Goal: Information Seeking & Learning: Learn about a topic

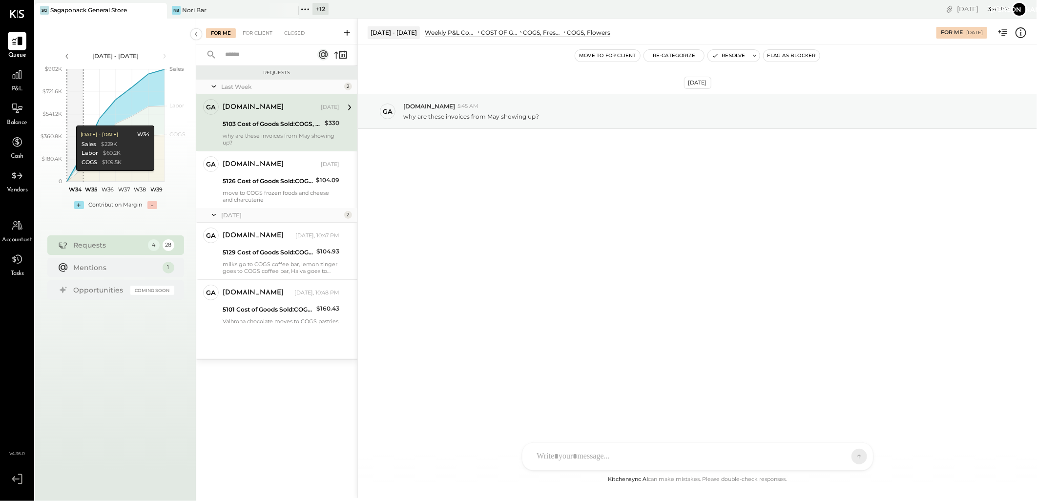
click at [319, 8] on div "+ 12" at bounding box center [320, 9] width 16 height 12
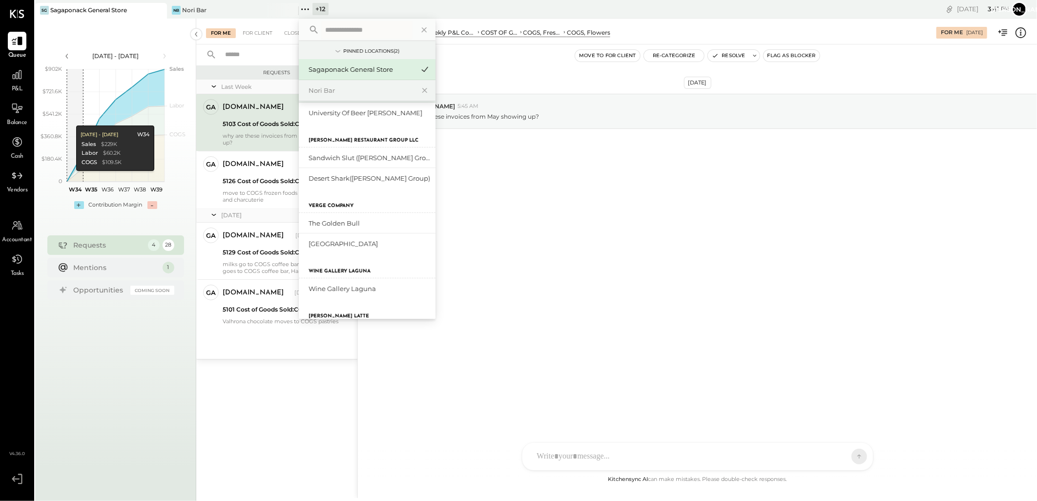
scroll to position [163, 0]
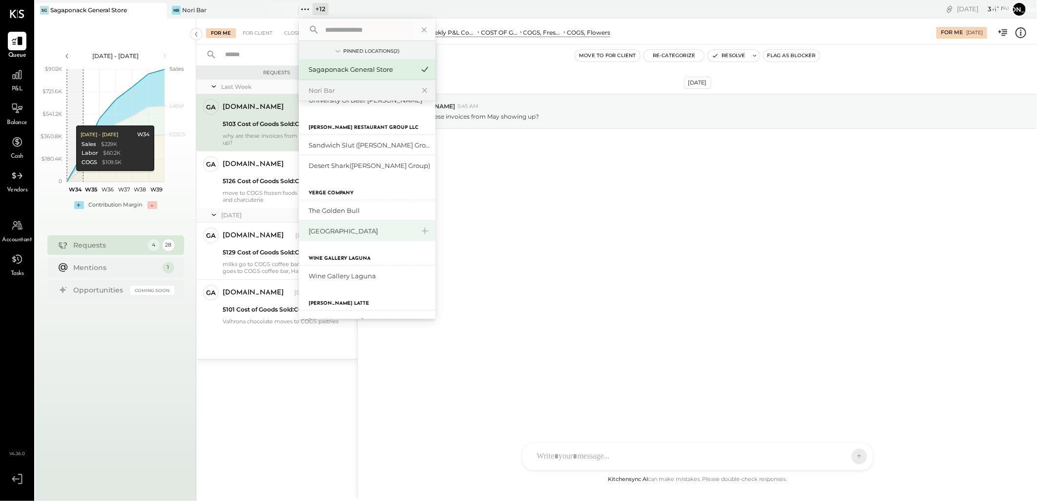
click at [339, 231] on div "[GEOGRAPHIC_DATA]" at bounding box center [360, 230] width 105 height 9
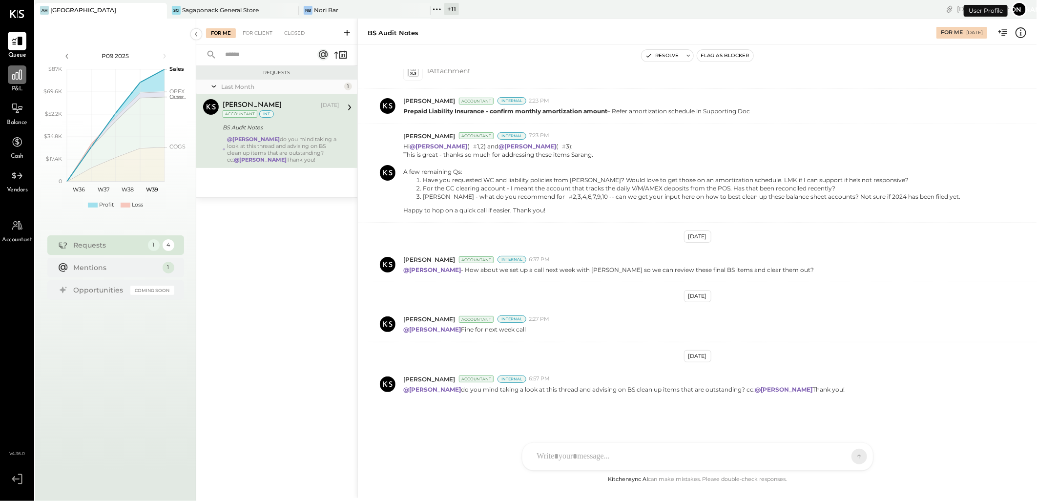
scroll to position [463, 0]
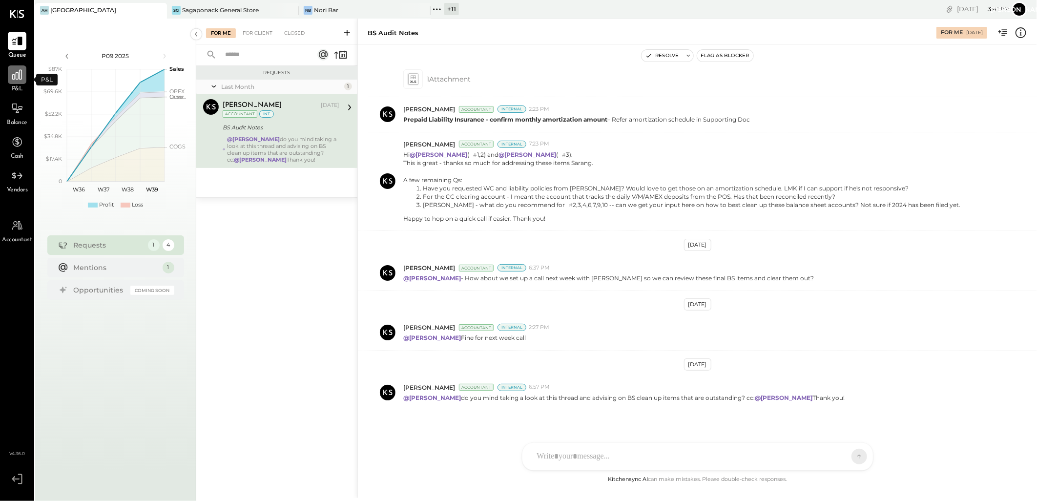
click at [13, 79] on icon at bounding box center [17, 74] width 13 height 13
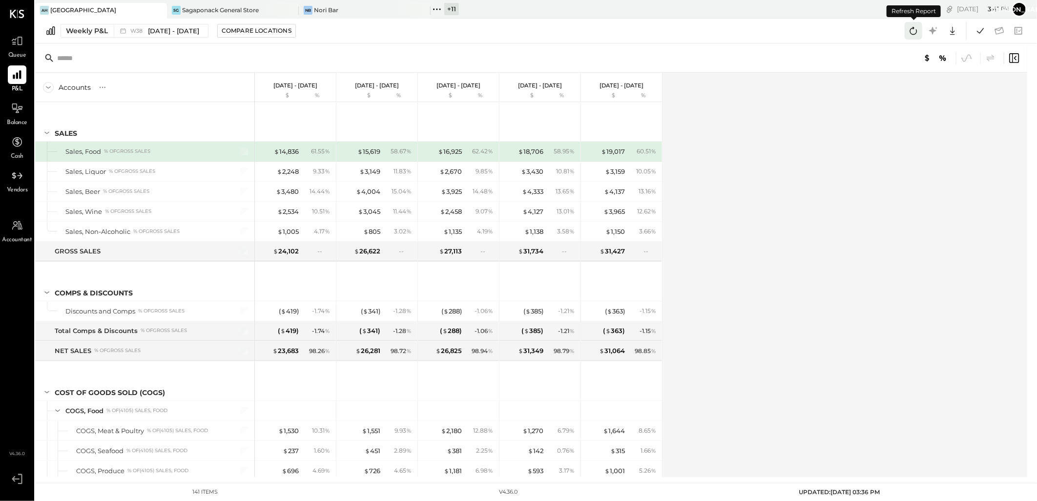
click at [913, 28] on icon at bounding box center [913, 31] width 7 height 8
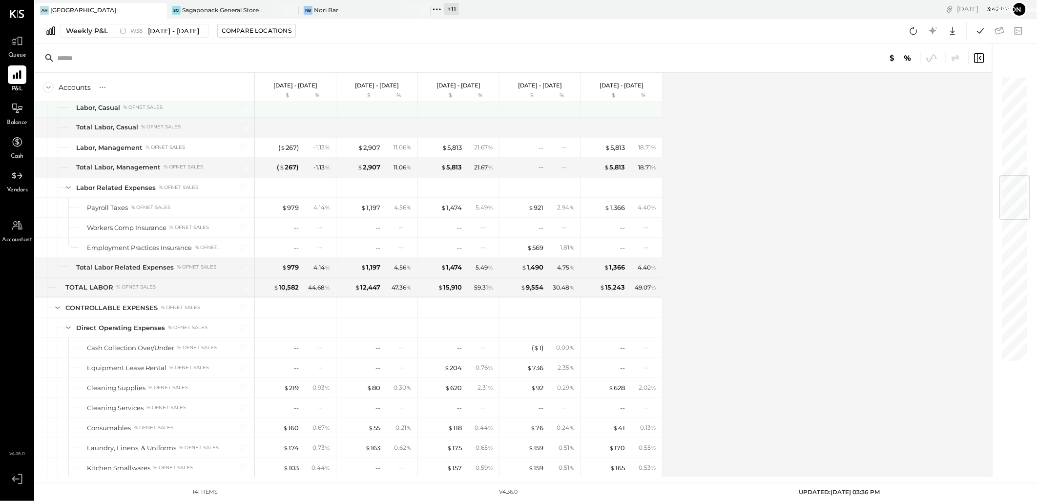
scroll to position [841, 0]
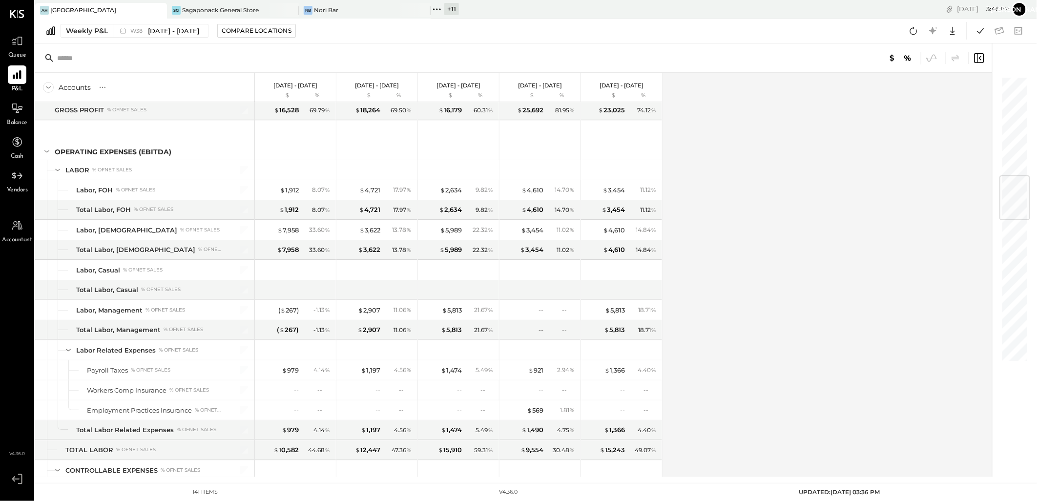
click at [855, 240] on div "Accounts S % GL [DATE] - [DATE] $ % [DATE] - [DATE] $ % [DATE] - [DATE] $ % [DA…" at bounding box center [514, 275] width 958 height 404
click at [452, 8] on div "+ 11" at bounding box center [451, 9] width 15 height 12
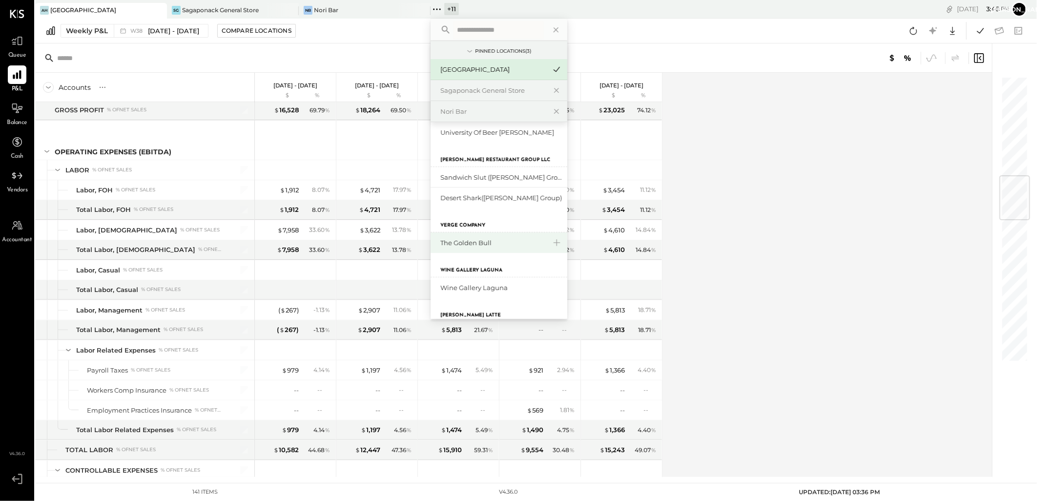
scroll to position [163, 0]
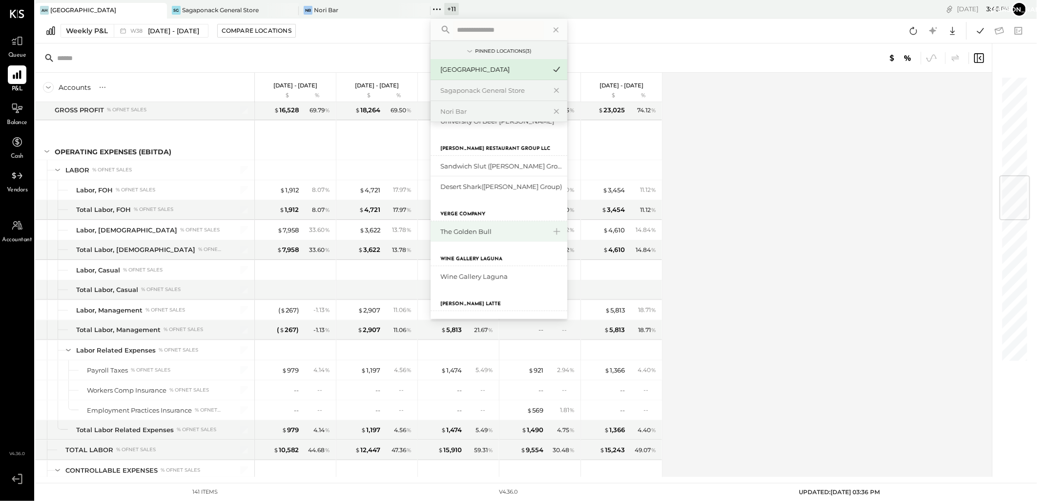
click at [489, 233] on div "The Golden Bull" at bounding box center [492, 231] width 105 height 9
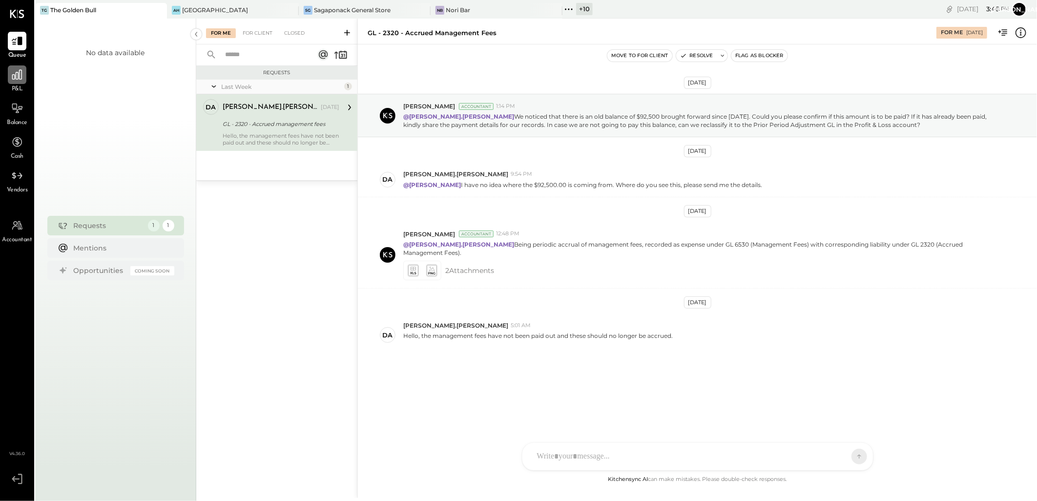
click at [13, 76] on icon at bounding box center [17, 74] width 13 height 13
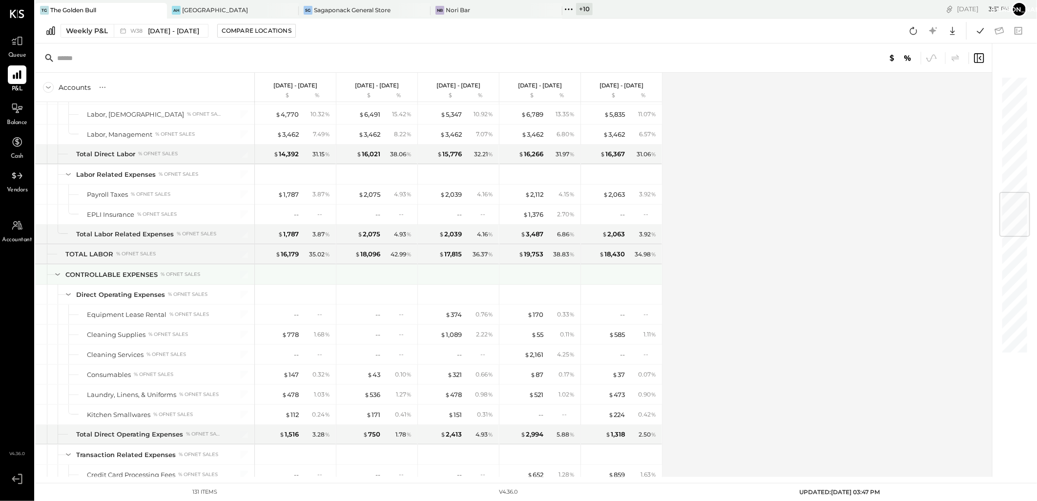
scroll to position [867, 0]
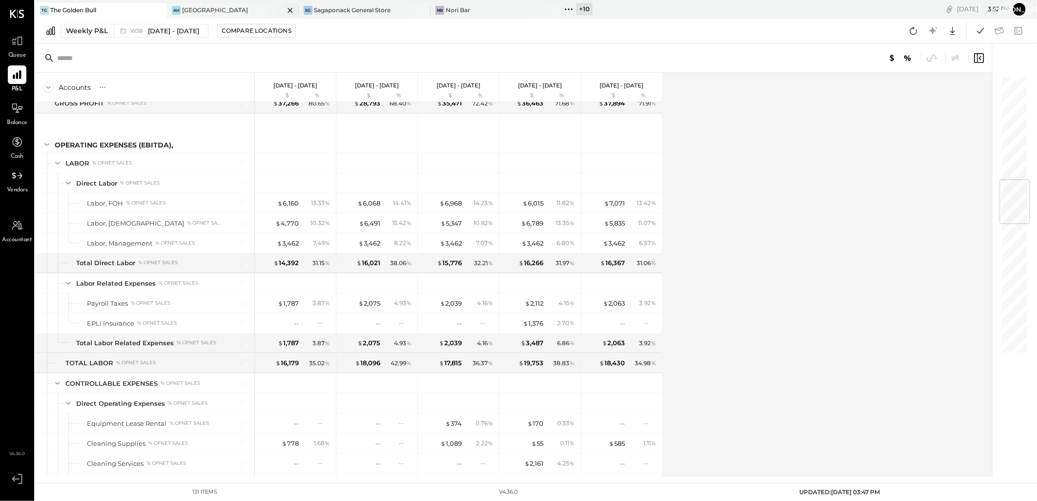
click at [198, 15] on div "AH Ashland Hill" at bounding box center [233, 11] width 132 height 16
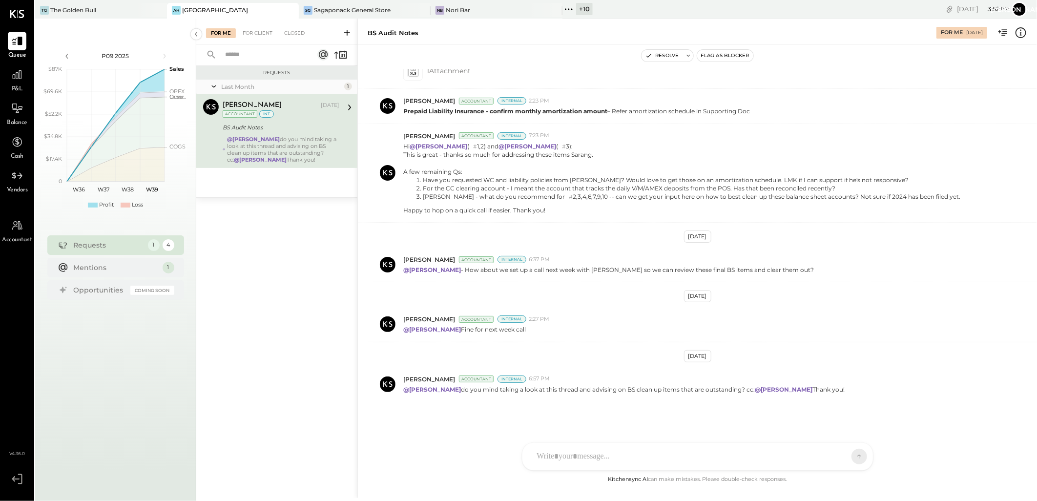
scroll to position [463, 0]
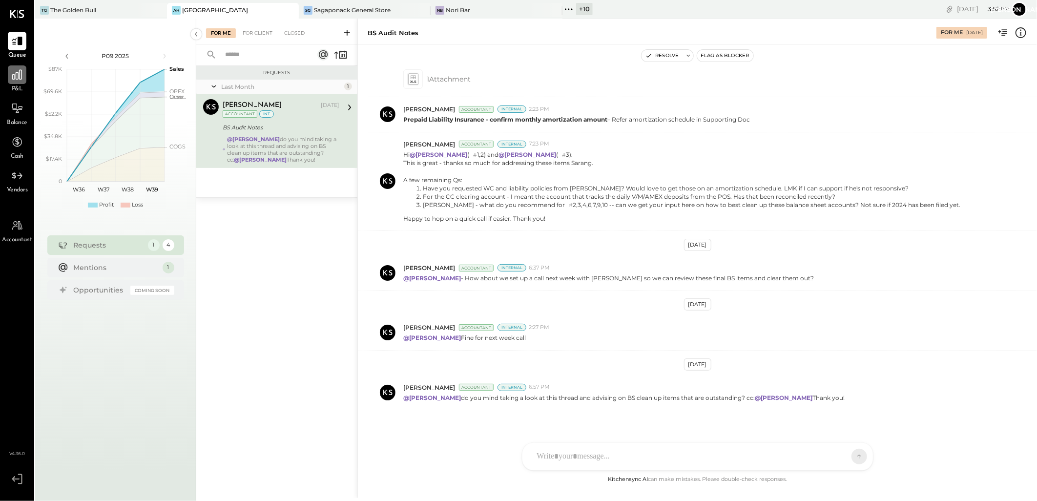
click at [15, 82] on div at bounding box center [17, 74] width 19 height 19
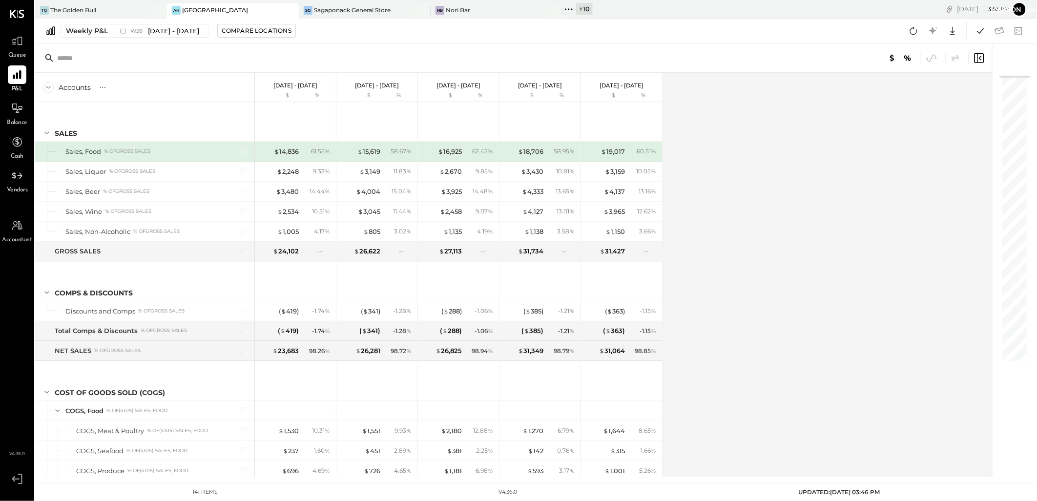
click at [194, 16] on div "AH Ashland Hill" at bounding box center [233, 11] width 132 height 16
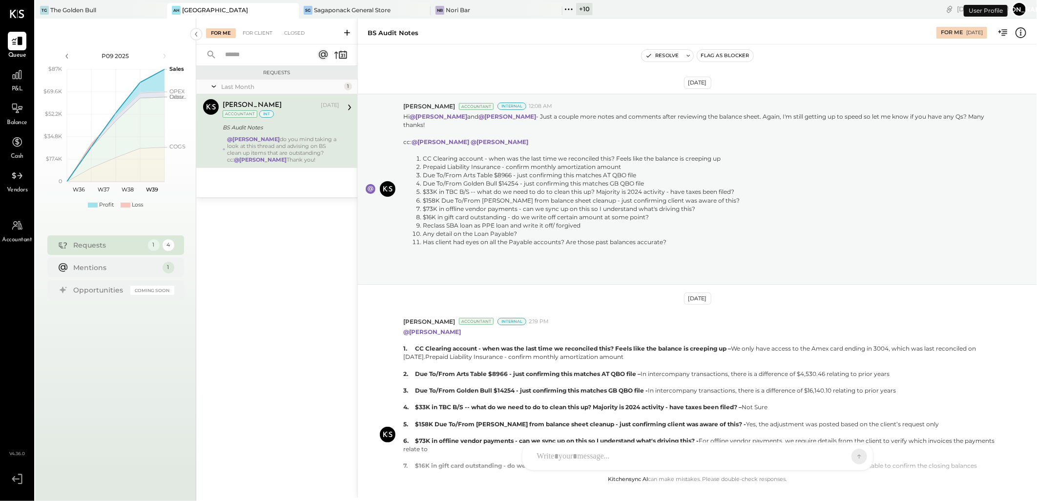
scroll to position [463, 0]
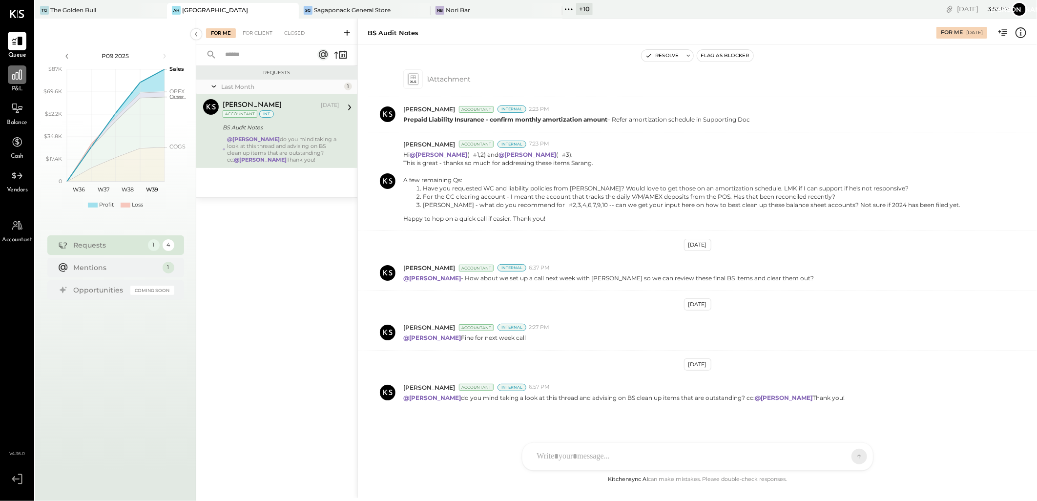
click at [13, 81] on div at bounding box center [17, 74] width 19 height 19
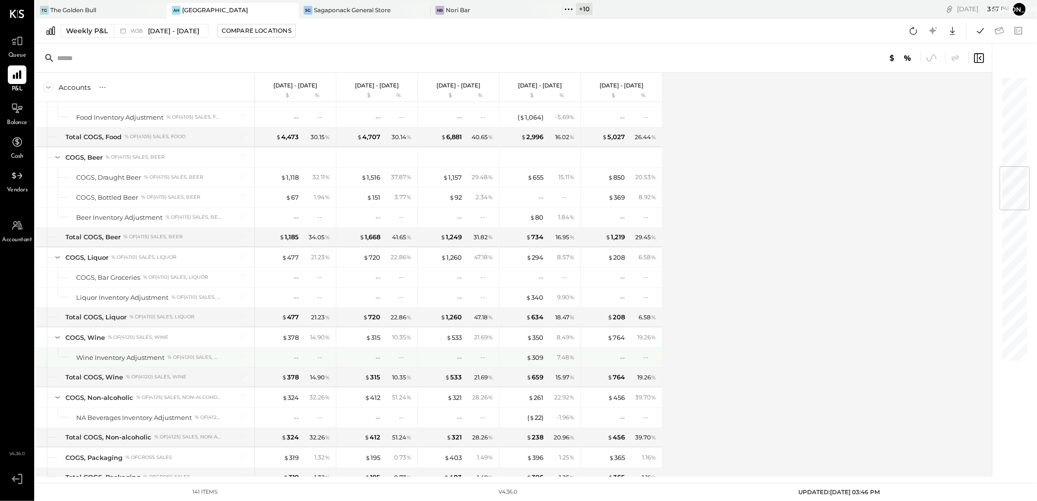
scroll to position [813, 0]
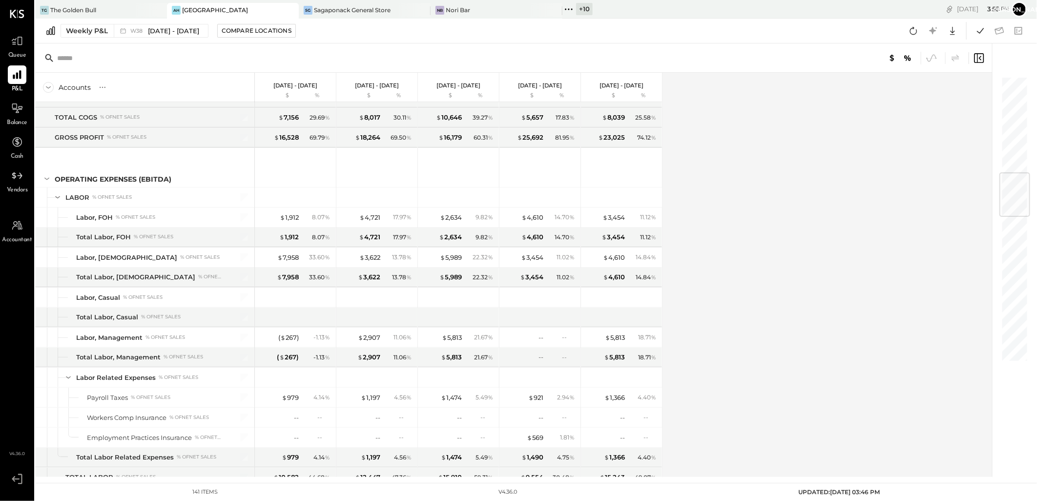
click at [911, 31] on icon at bounding box center [913, 30] width 13 height 13
click at [981, 30] on icon at bounding box center [980, 30] width 13 height 13
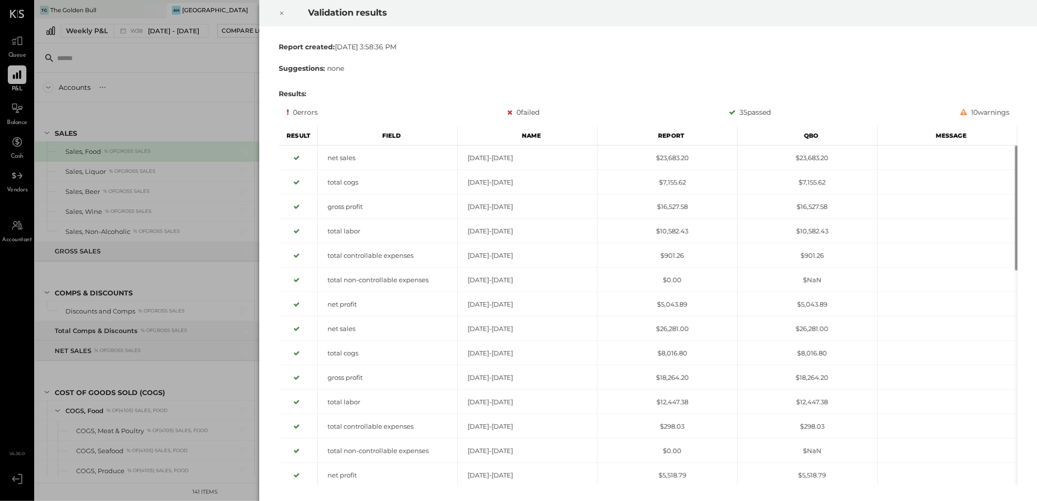
click at [284, 15] on icon at bounding box center [282, 13] width 6 height 12
click at [280, 15] on icon at bounding box center [282, 13] width 6 height 12
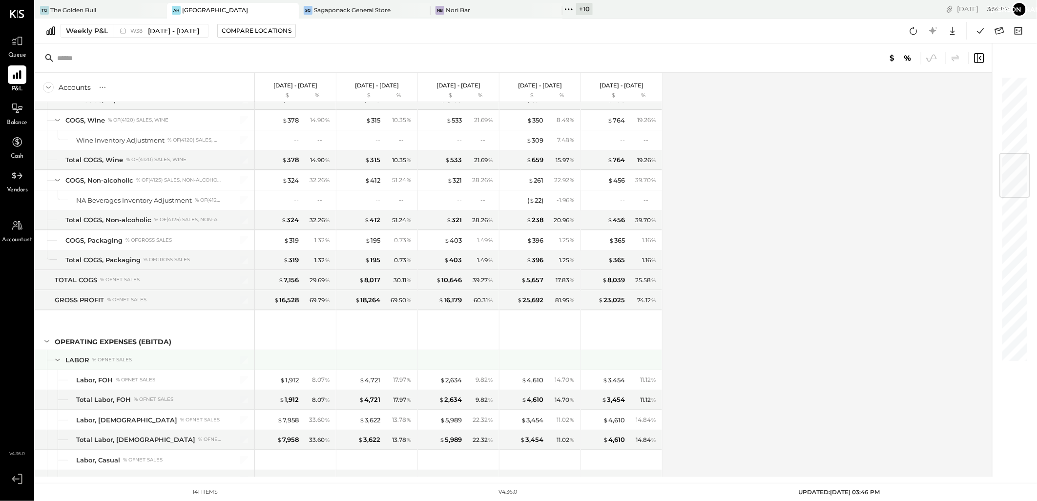
scroll to position [759, 0]
